Goal: Find contact information: Find contact information

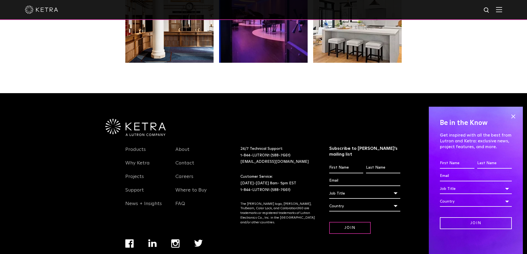
scroll to position [1164, 0]
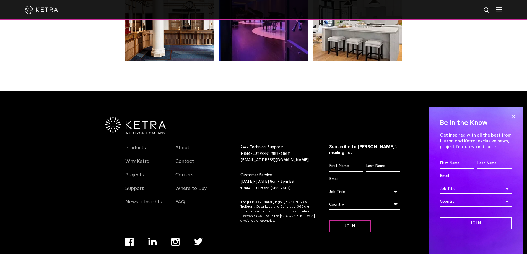
click at [173, 146] on span "About Contact Careers Where to Buy FAQ" at bounding box center [196, 178] width 50 height 68
click at [197, 158] on li "Contact" at bounding box center [196, 165] width 42 height 14
click at [187, 159] on link "Contact" at bounding box center [184, 165] width 19 height 13
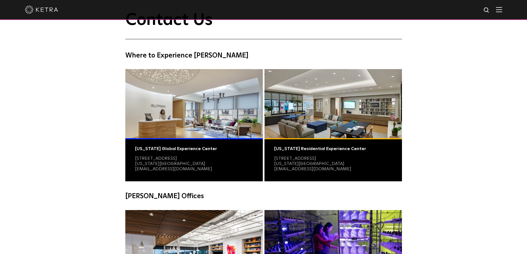
scroll to position [138, 0]
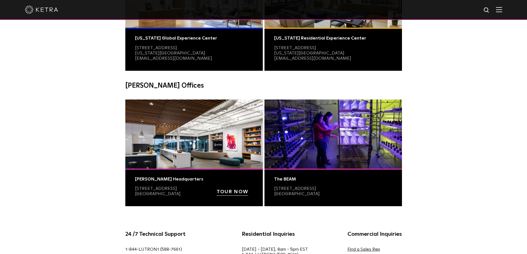
click at [285, 178] on div "The BEAM" at bounding box center [333, 179] width 118 height 5
click at [298, 148] on img at bounding box center [334, 134] width 138 height 69
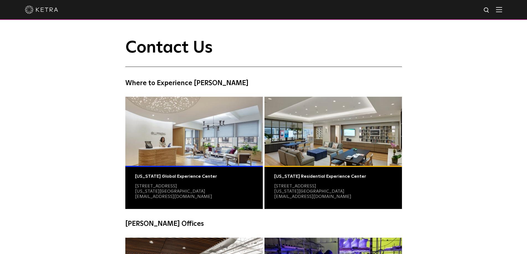
scroll to position [111, 0]
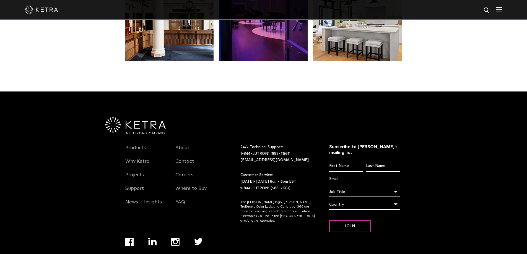
scroll to position [1164, 0]
drag, startPoint x: 59, startPoint y: 46, endPoint x: 64, endPoint y: 42, distance: 6.8
